Goal: Task Accomplishment & Management: Use online tool/utility

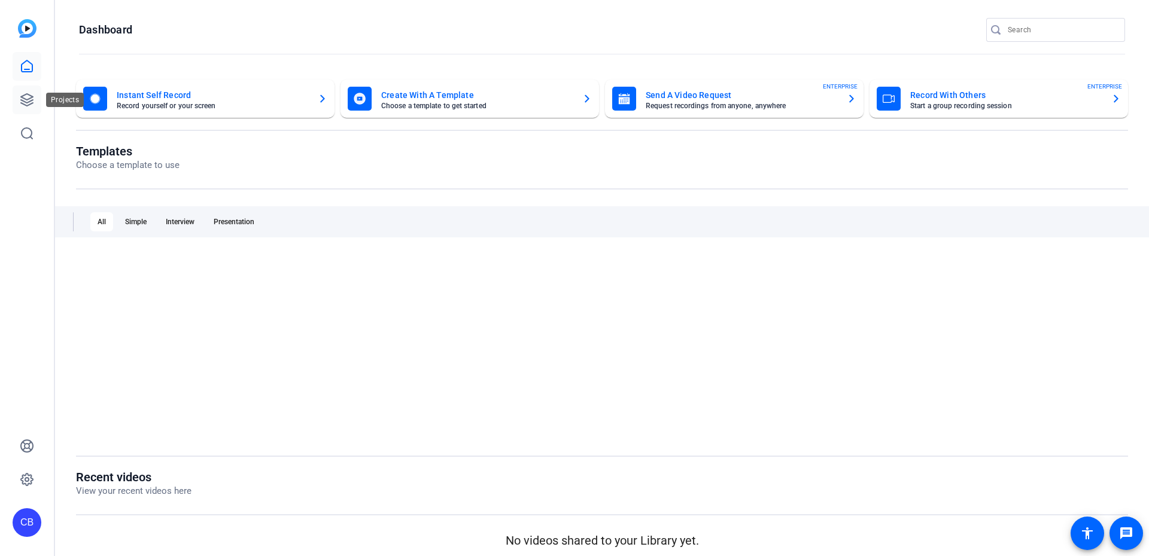
click at [24, 99] on icon at bounding box center [27, 100] width 14 height 14
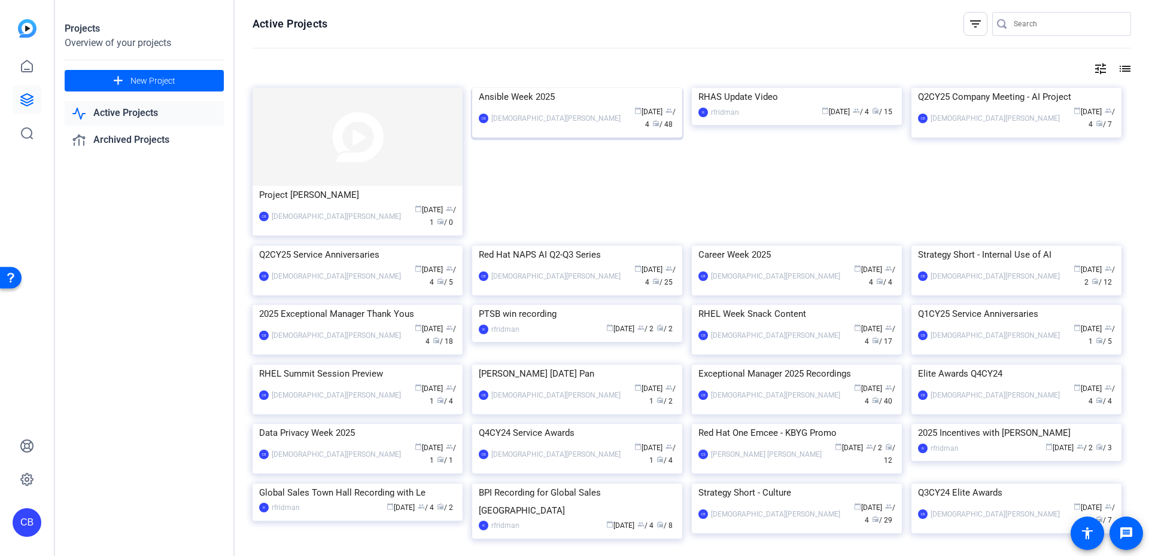
click at [555, 106] on div "Ansible Week 2025" at bounding box center [577, 97] width 197 height 18
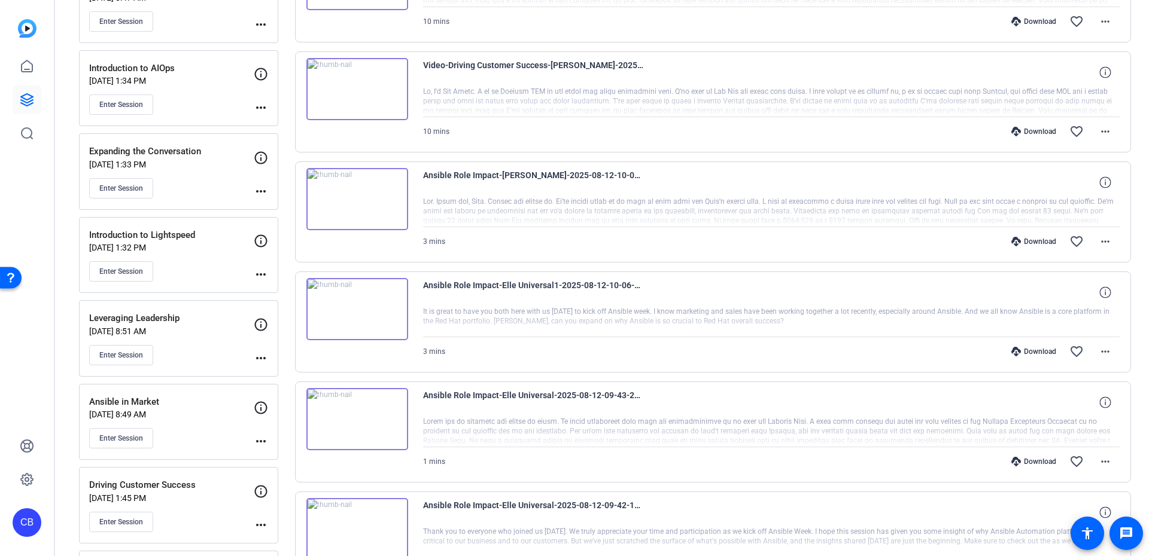
scroll to position [323, 0]
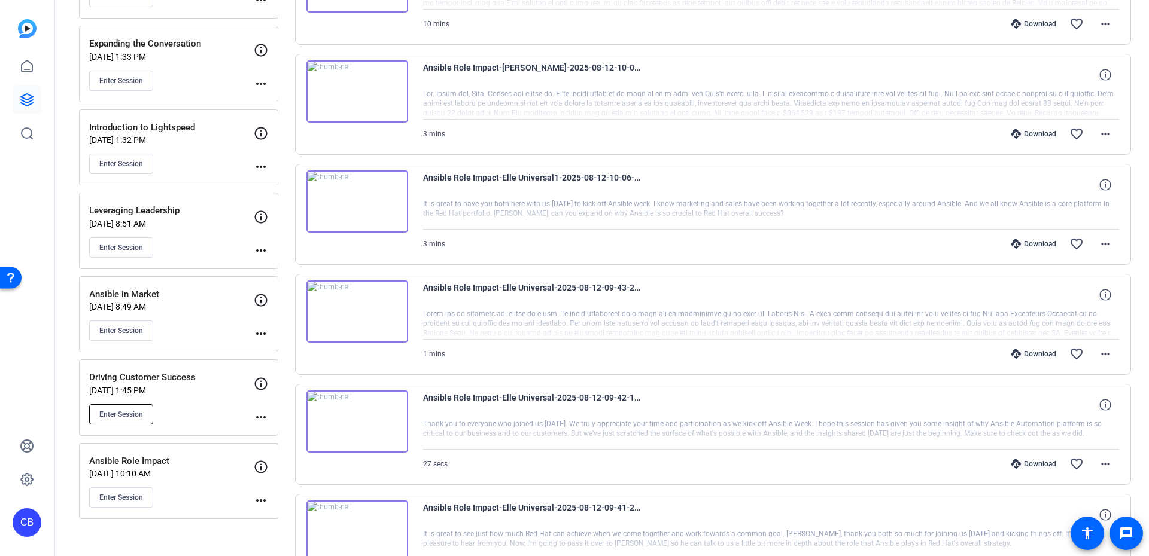
click at [132, 419] on span "Enter Session" at bounding box center [121, 415] width 44 height 10
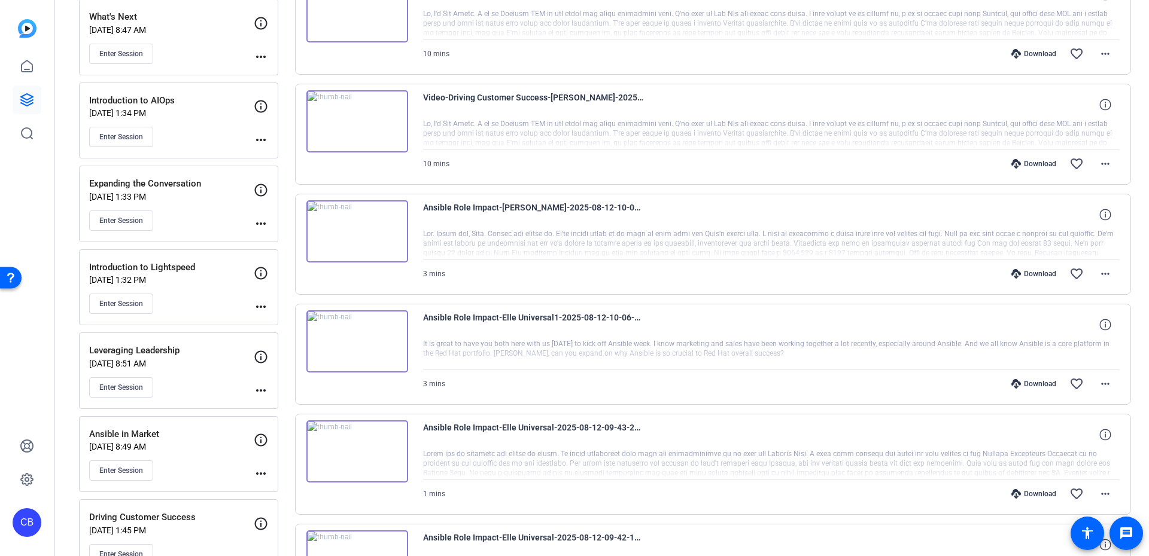
scroll to position [0, 0]
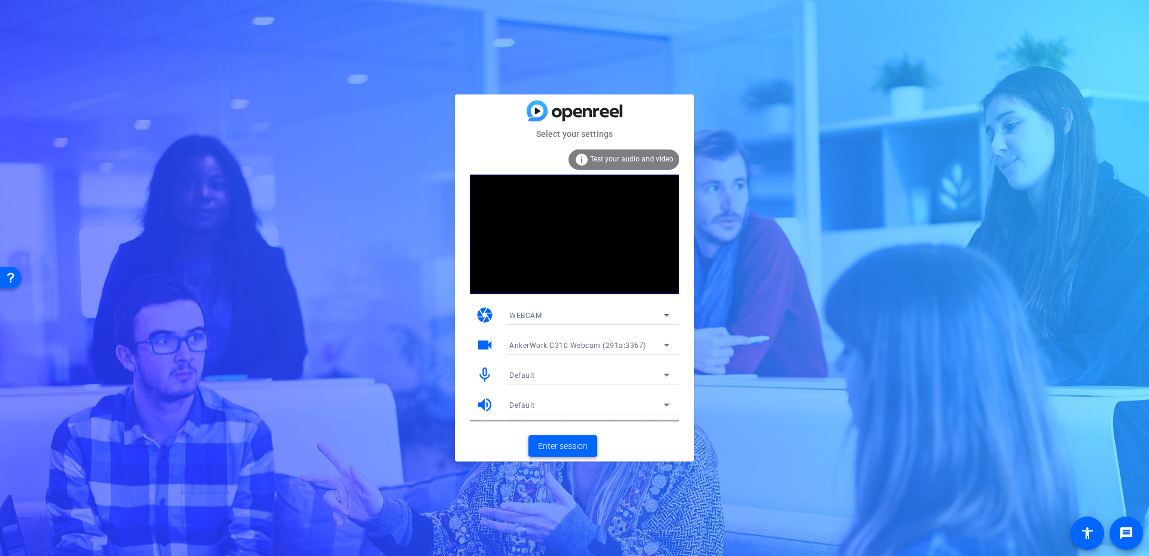
click at [562, 448] on span "Enter session" at bounding box center [563, 446] width 50 height 13
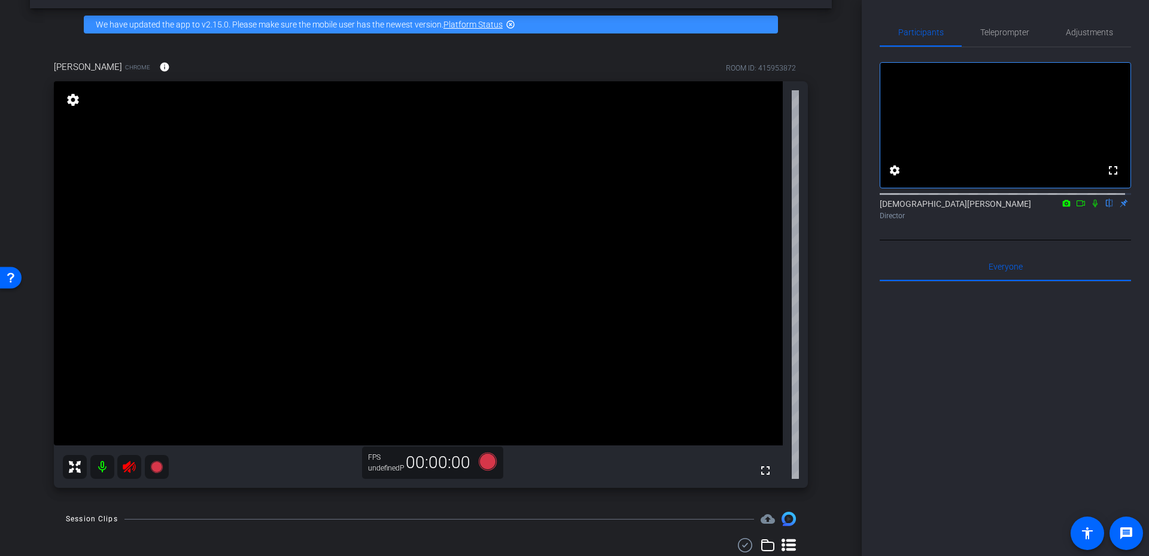
scroll to position [108, 0]
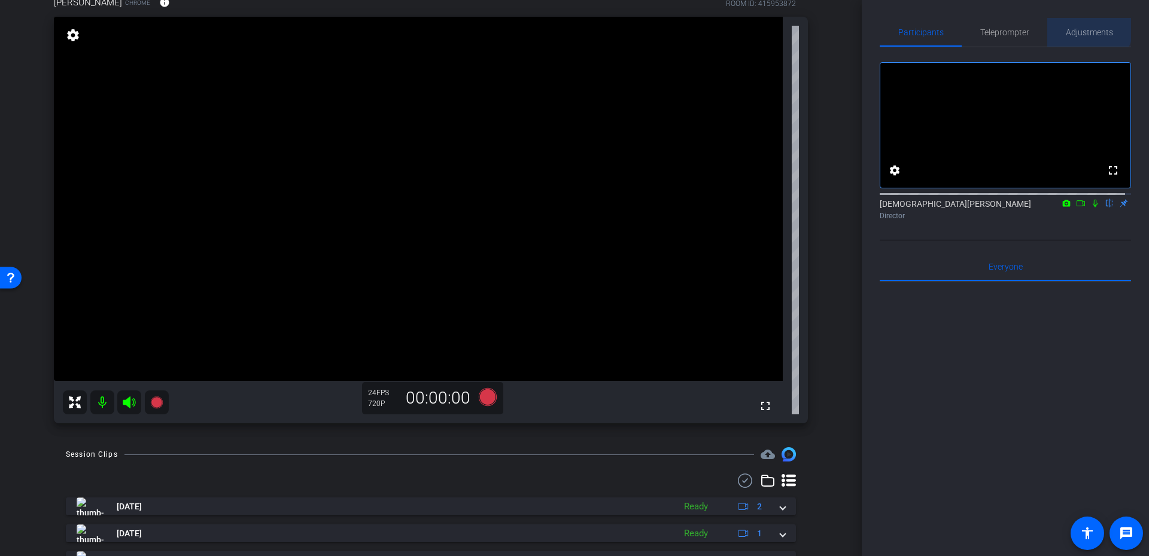
click at [1083, 28] on span "Adjustments" at bounding box center [1088, 32] width 47 height 8
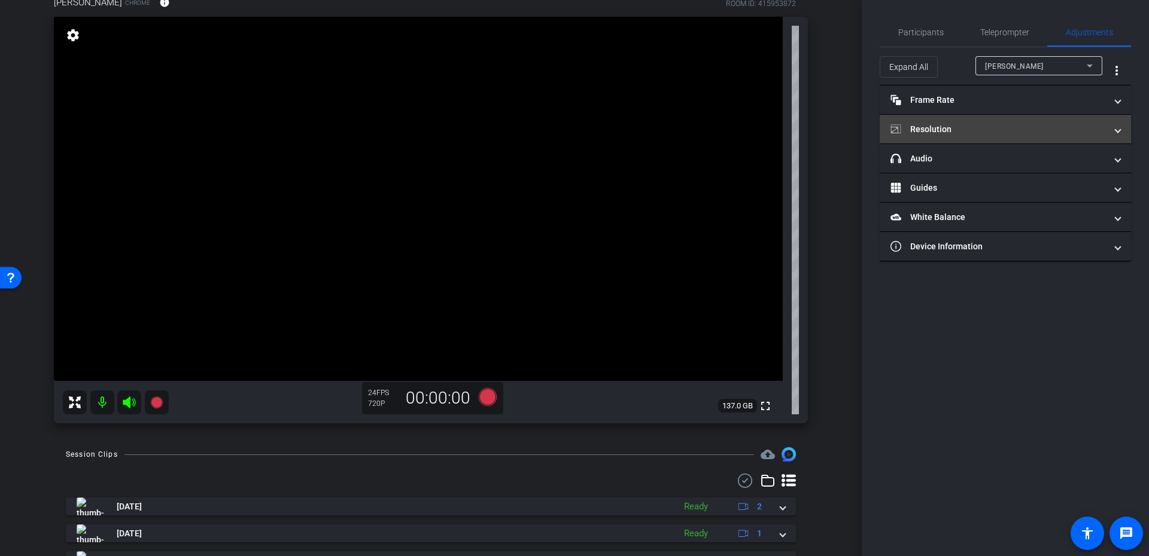
click at [950, 119] on mat-expansion-panel-header "Resolution" at bounding box center [1004, 129] width 251 height 29
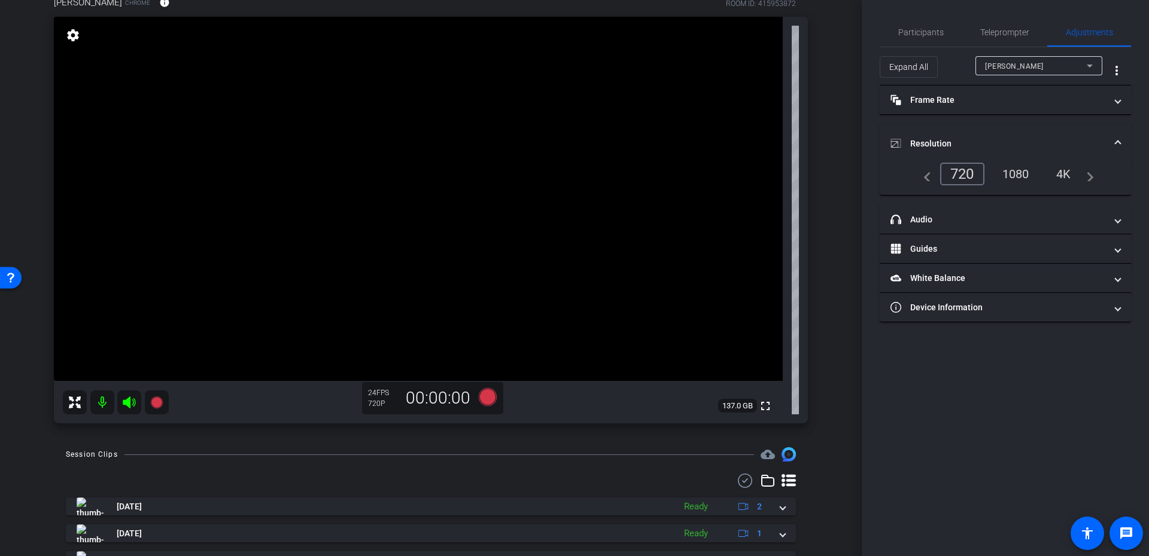
click at [1009, 174] on div "1080" at bounding box center [1015, 174] width 45 height 20
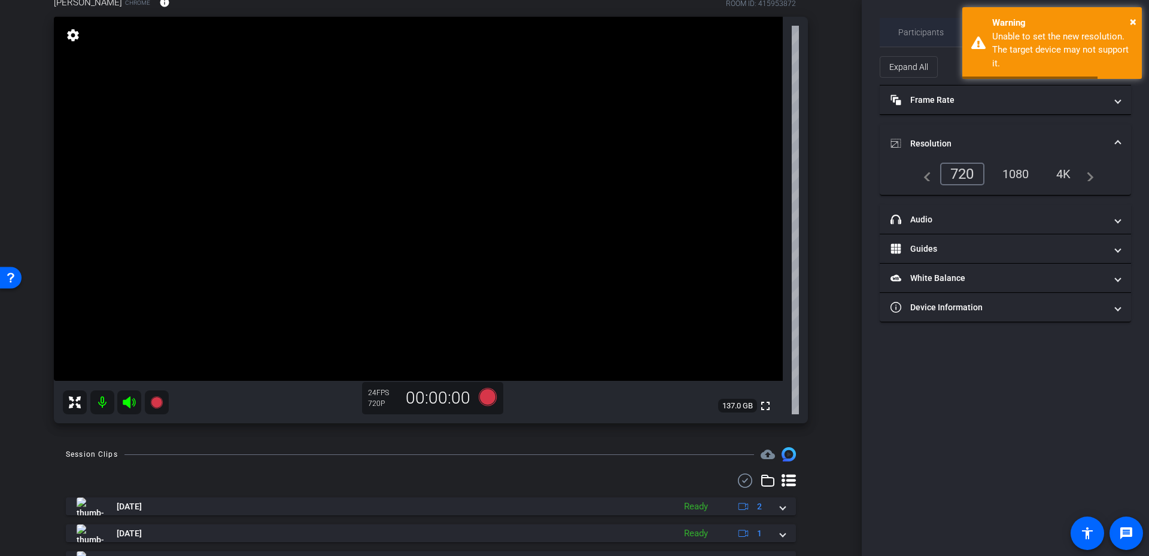
click at [909, 22] on span "Participants" at bounding box center [920, 32] width 45 height 29
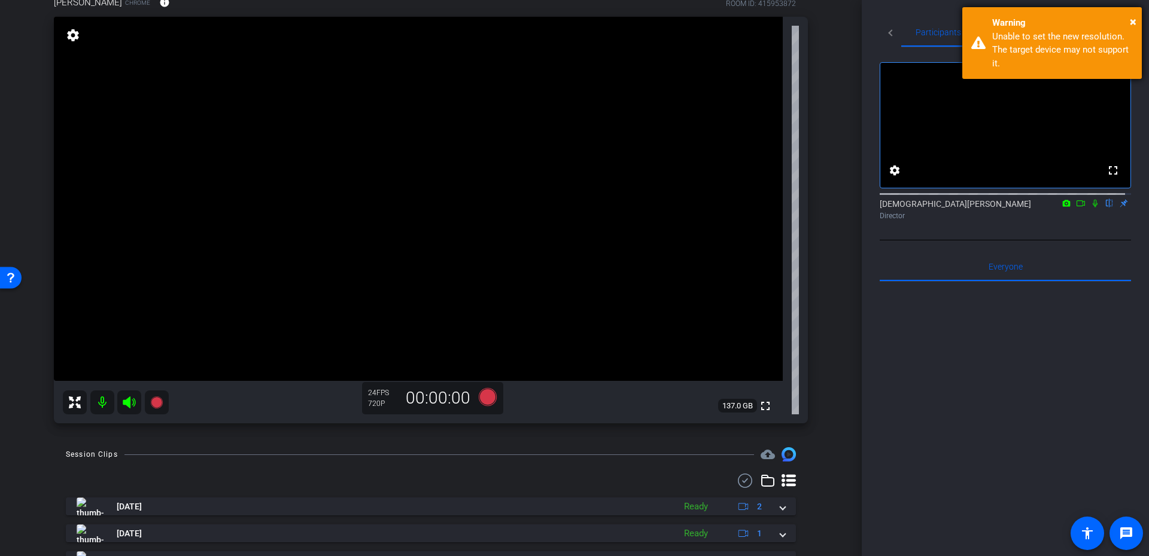
click at [1129, 25] on div "Warning" at bounding box center [1062, 23] width 141 height 14
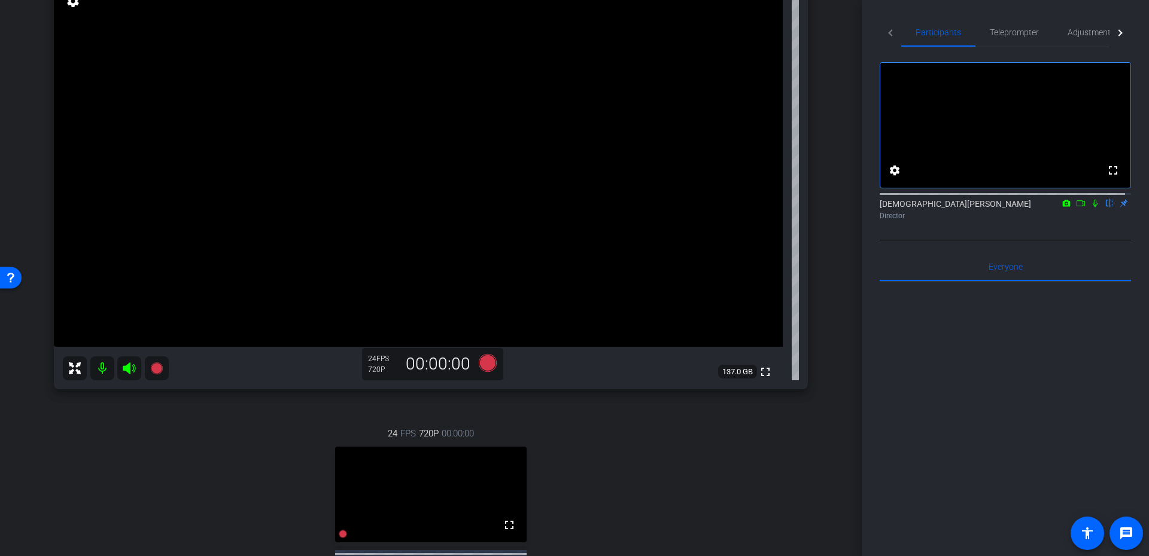
scroll to position [215, 0]
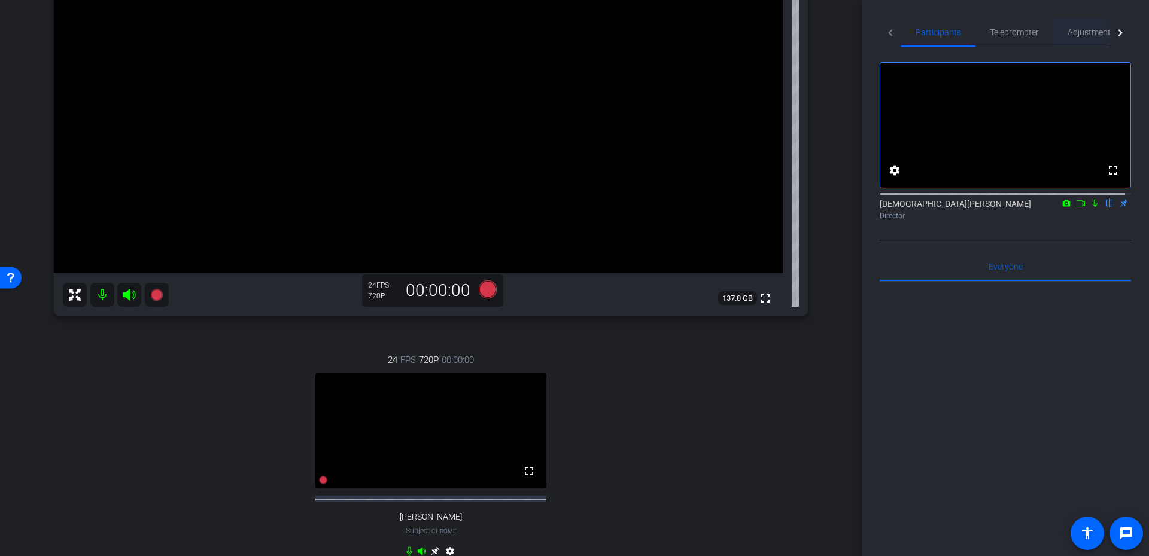
click at [1078, 39] on span "Adjustments" at bounding box center [1090, 32] width 47 height 29
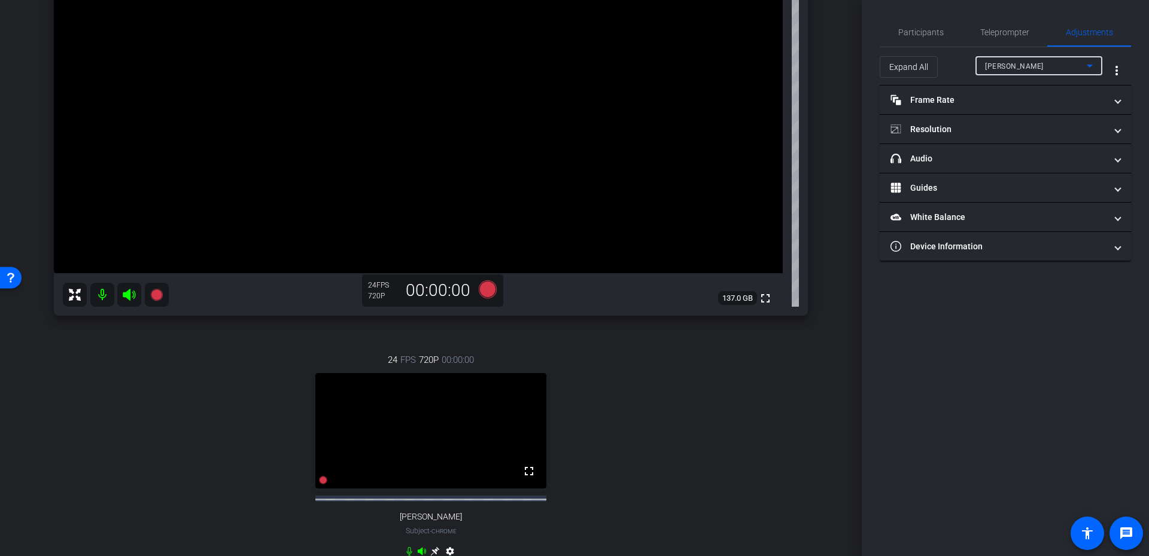
click at [1050, 60] on div "[PERSON_NAME]" at bounding box center [1036, 66] width 102 height 15
click at [1012, 105] on span "[PERSON_NAME]" at bounding box center [1015, 109] width 60 height 14
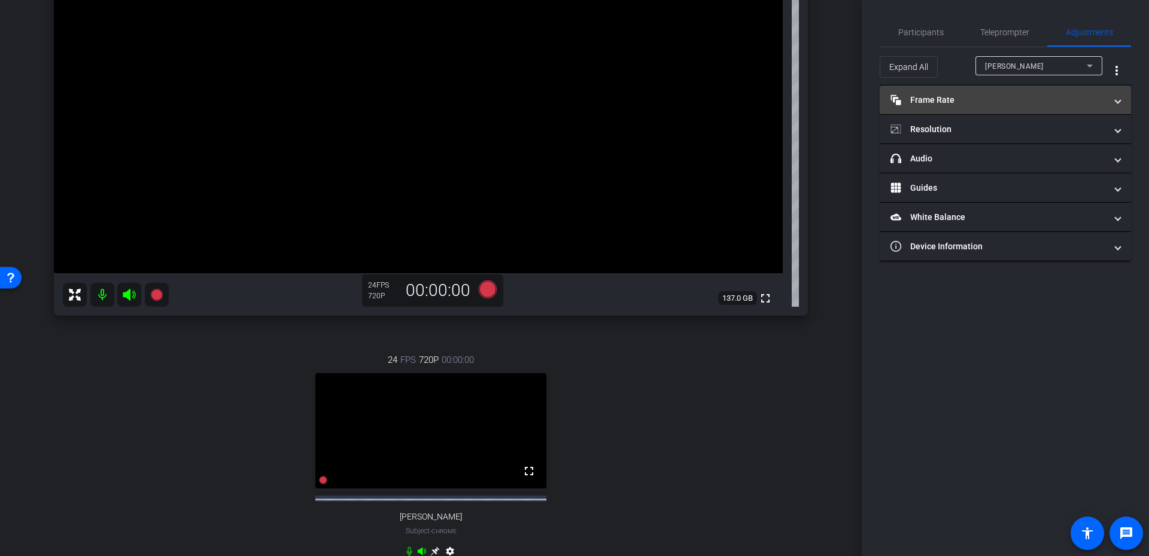
click at [957, 104] on mat-panel-title "Frame Rate Frame Rate" at bounding box center [997, 100] width 215 height 13
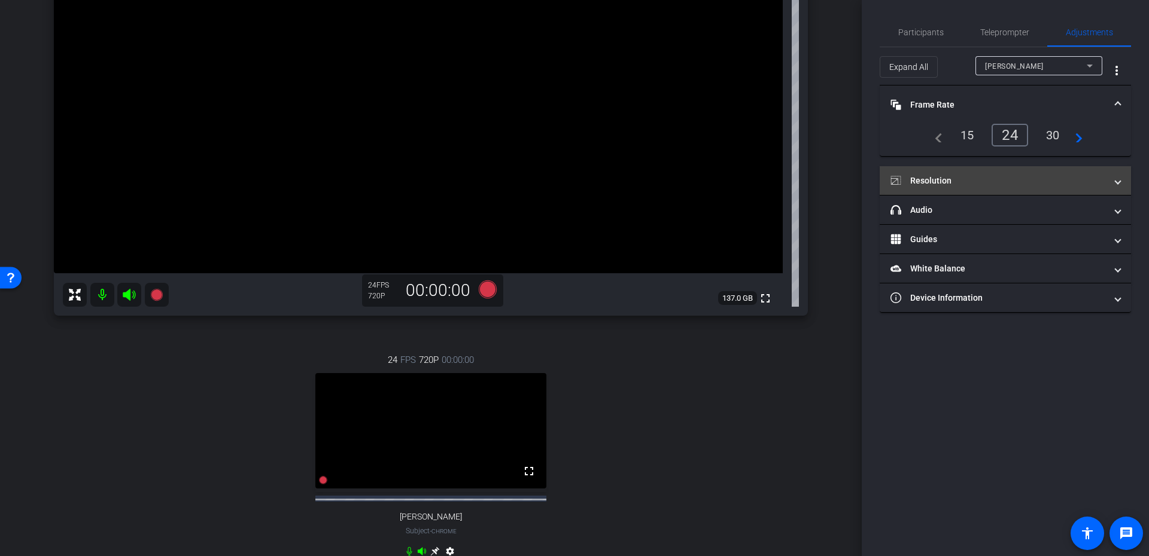
click at [951, 171] on mat-expansion-panel-header "Resolution" at bounding box center [1004, 180] width 251 height 29
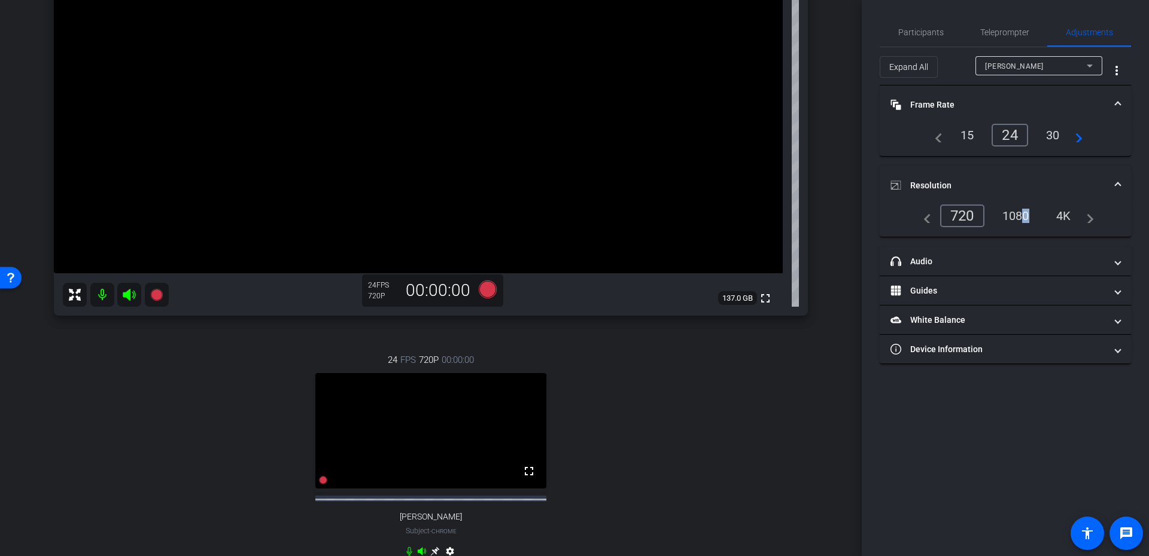
click at [1019, 217] on div "1080" at bounding box center [1015, 216] width 45 height 20
click at [1108, 184] on span "Resolution" at bounding box center [1002, 185] width 225 height 13
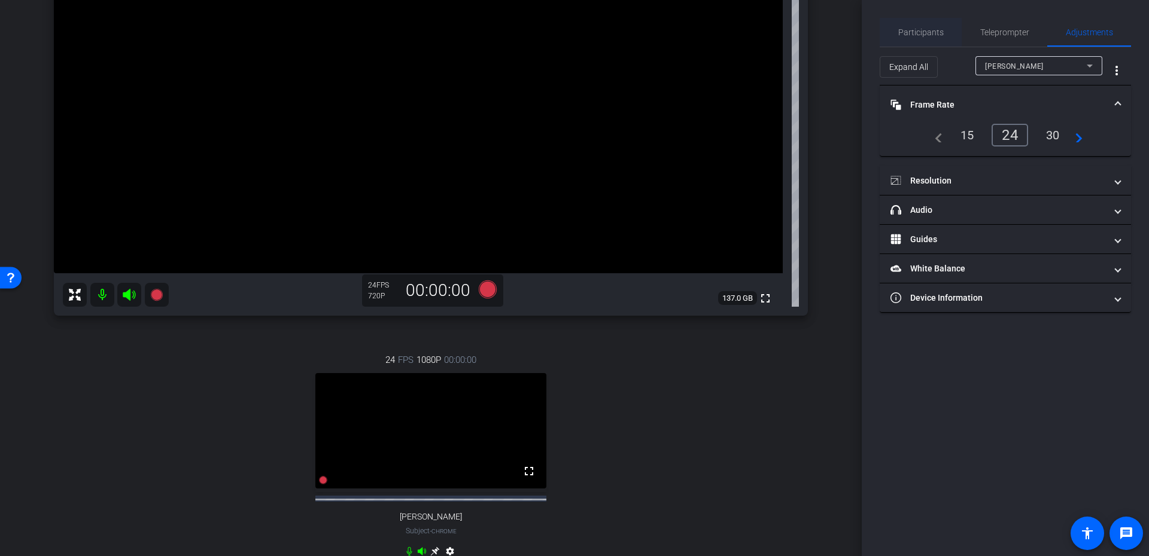
click at [921, 36] on span "Participants" at bounding box center [920, 32] width 45 height 8
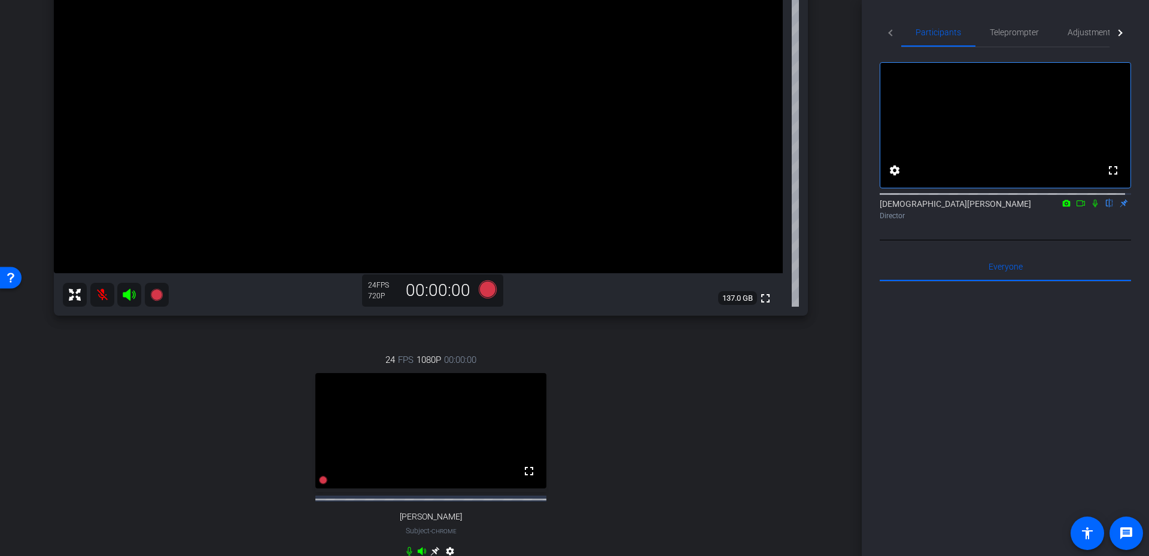
click at [728, 444] on div "24 FPS 1080P 00:00:00 fullscreen [PERSON_NAME] Subject - Chrome settings" at bounding box center [431, 457] width 754 height 247
click at [735, 391] on div "24 FPS 1080P 00:00:00 fullscreen [PERSON_NAME] Subject - Chrome settings" at bounding box center [431, 457] width 754 height 247
click at [486, 289] on icon at bounding box center [488, 290] width 18 height 18
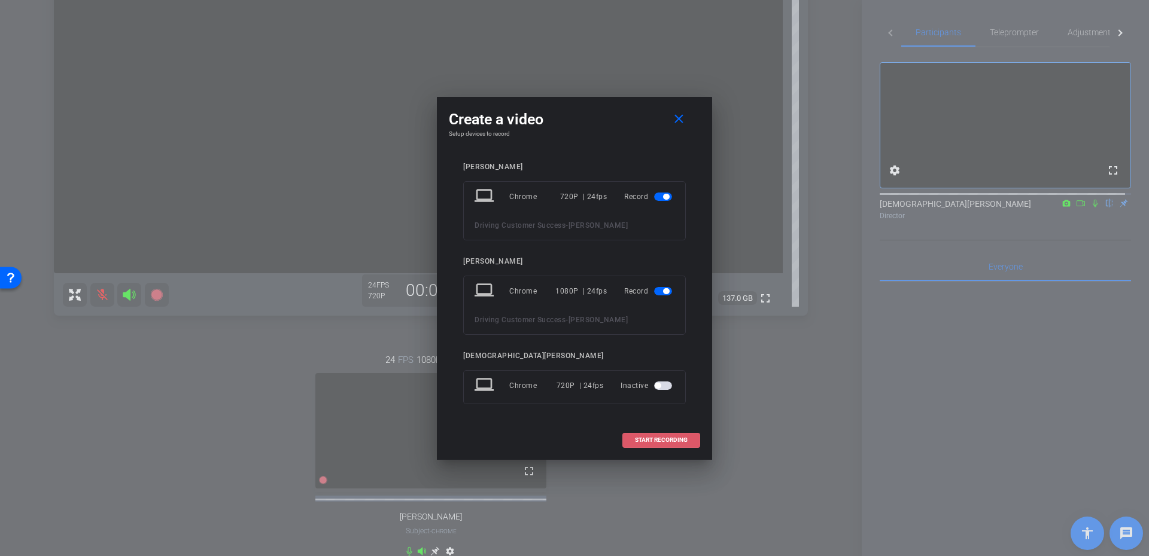
click at [678, 437] on span "START RECORDING" at bounding box center [661, 440] width 53 height 6
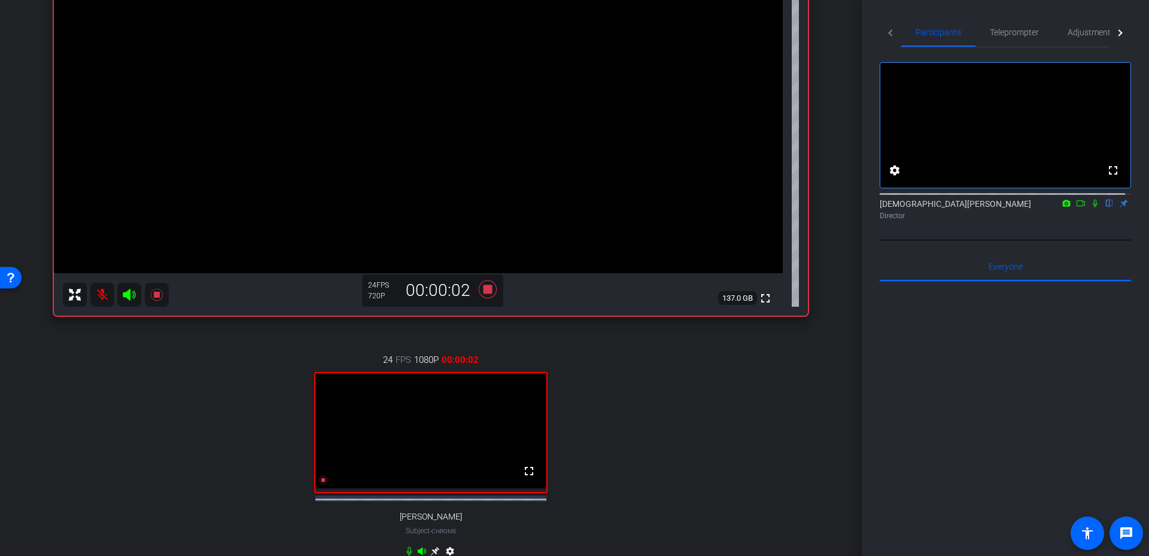
click at [1092, 208] on icon at bounding box center [1094, 204] width 5 height 8
click at [1076, 208] on icon at bounding box center [1081, 203] width 10 height 8
click at [101, 290] on mat-icon at bounding box center [102, 295] width 24 height 24
click at [1088, 25] on span "Adjustments" at bounding box center [1090, 32] width 47 height 29
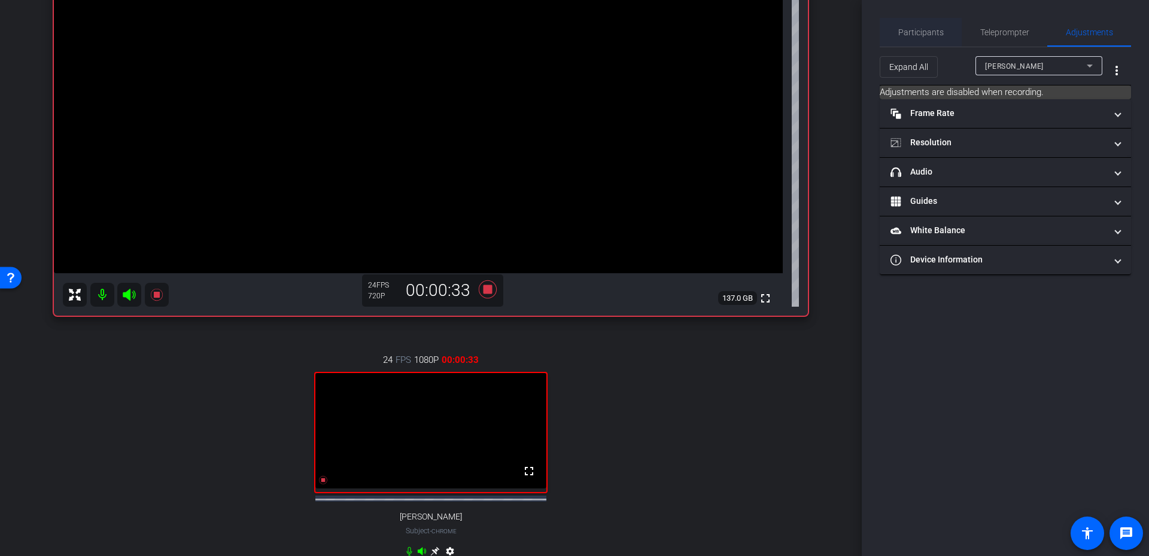
click at [936, 25] on span "Participants" at bounding box center [920, 32] width 45 height 29
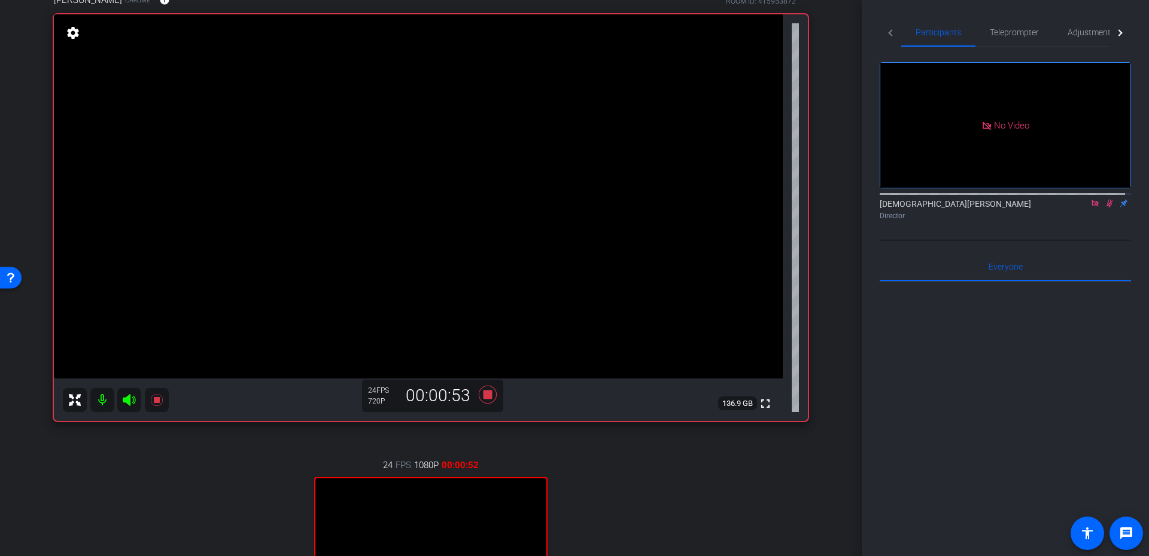
scroll to position [108, 0]
drag, startPoint x: 1098, startPoint y: 169, endPoint x: 1090, endPoint y: 175, distance: 9.5
click at [1104, 199] on icon at bounding box center [1109, 203] width 10 height 8
click at [488, 403] on icon at bounding box center [487, 397] width 29 height 22
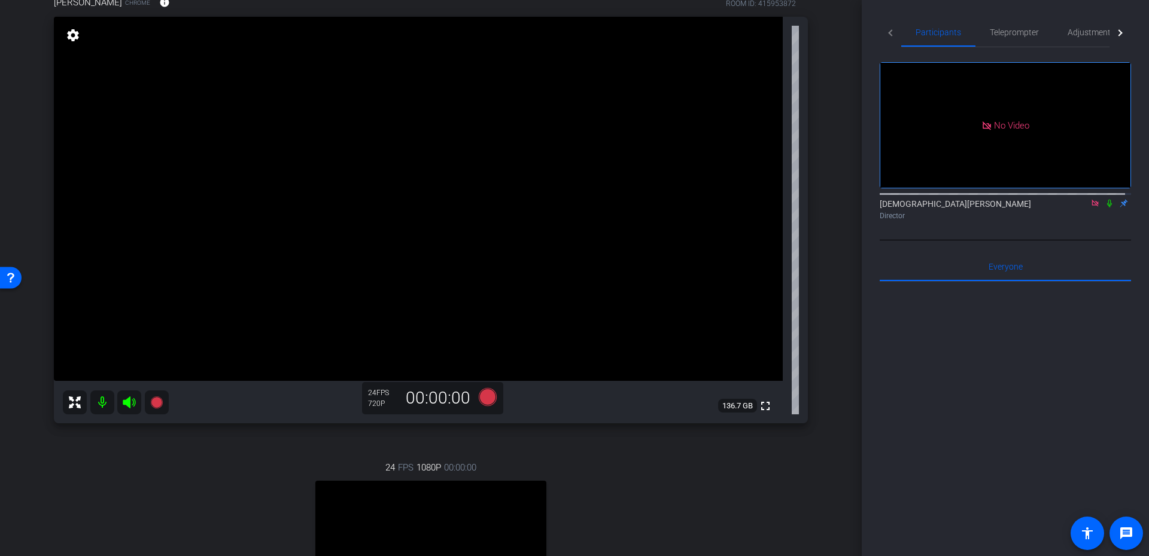
click at [1090, 199] on icon at bounding box center [1095, 203] width 10 height 8
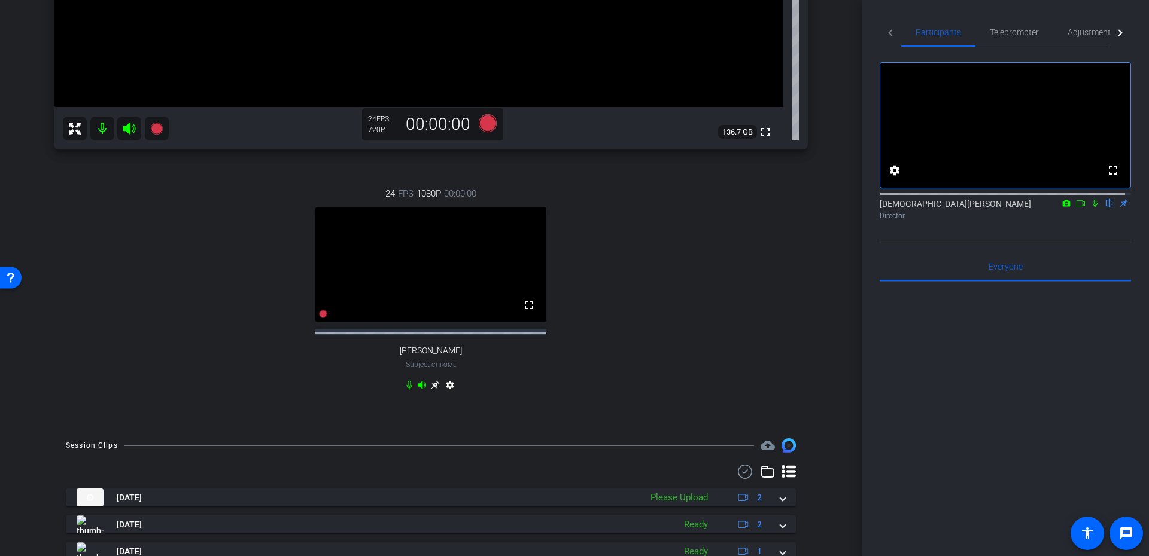
scroll to position [431, 0]
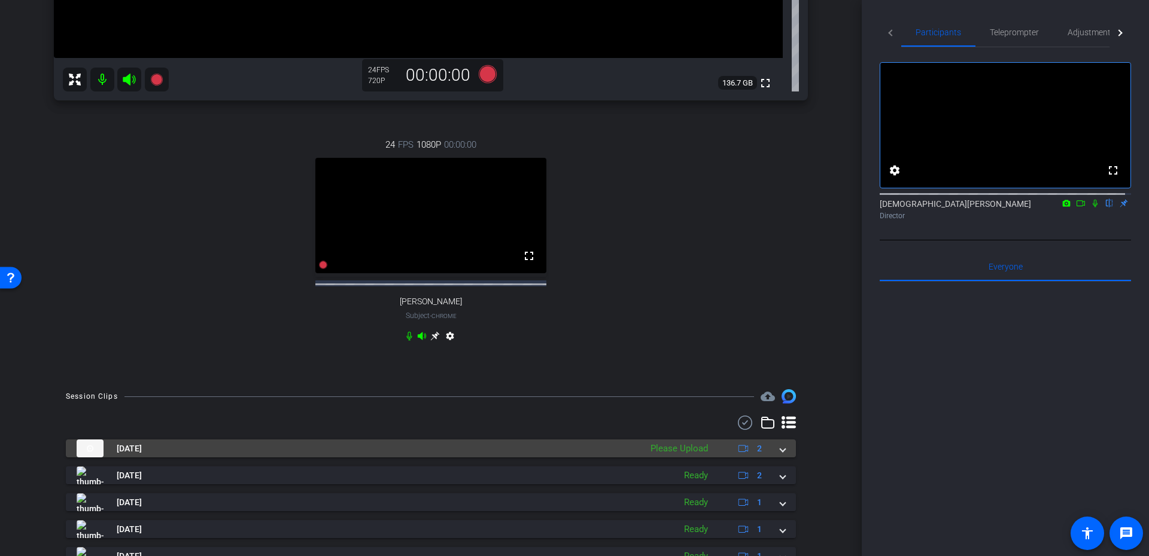
click at [781, 458] on mat-expansion-panel-header "[DATE] Please Upload 2" at bounding box center [431, 449] width 730 height 18
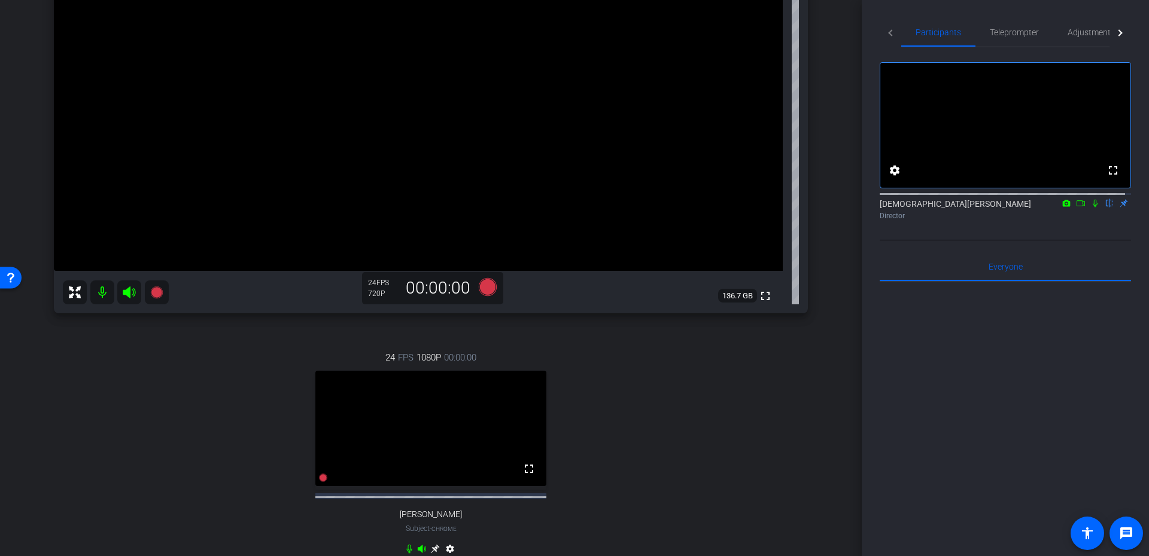
scroll to position [215, 0]
